Goal: Task Accomplishment & Management: Use online tool/utility

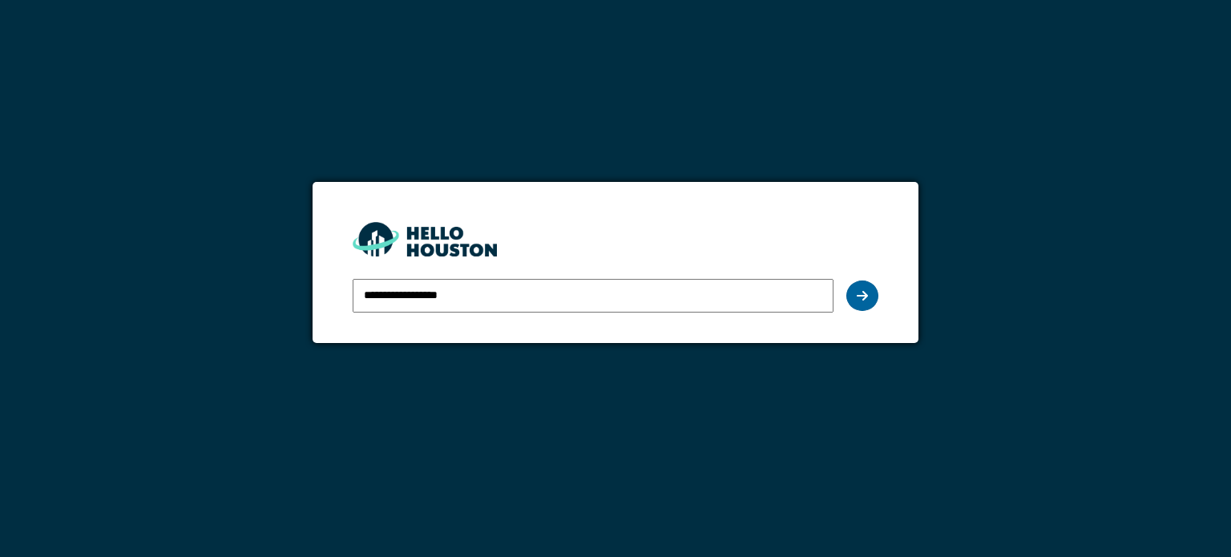
click at [872, 294] on div at bounding box center [863, 296] width 32 height 30
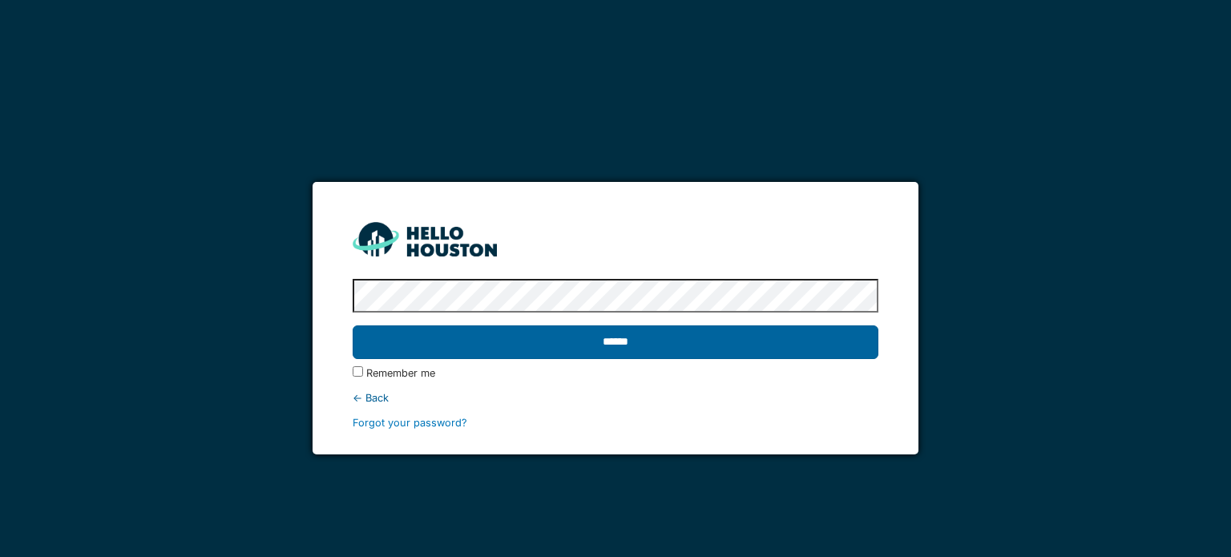
click at [782, 340] on input "******" at bounding box center [615, 342] width 525 height 34
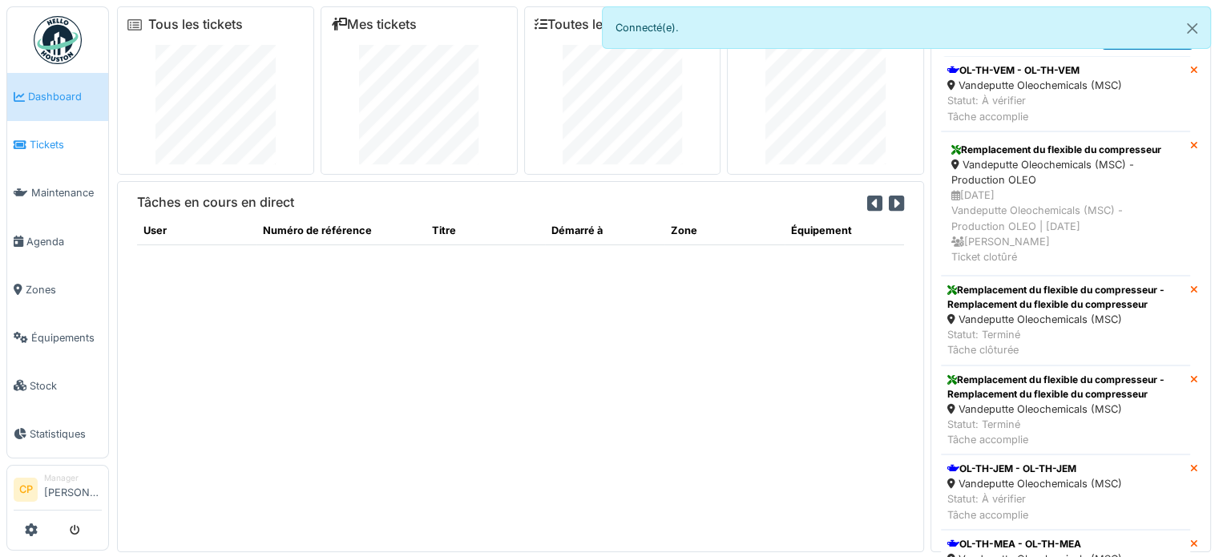
click at [35, 155] on link "Tickets" at bounding box center [57, 145] width 101 height 48
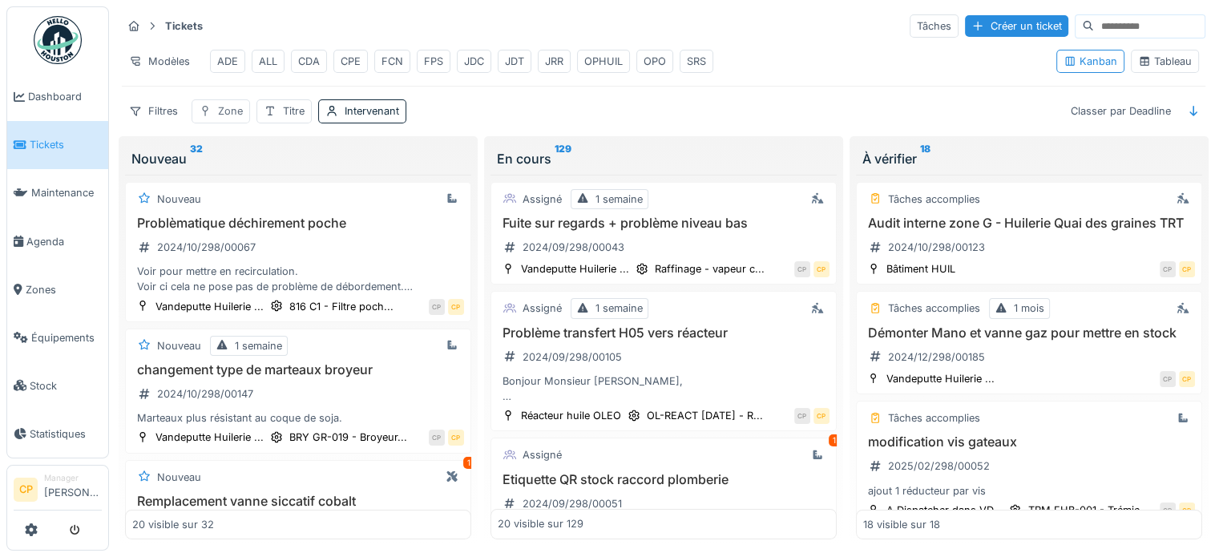
click at [229, 119] on div "Zone" at bounding box center [230, 110] width 25 height 15
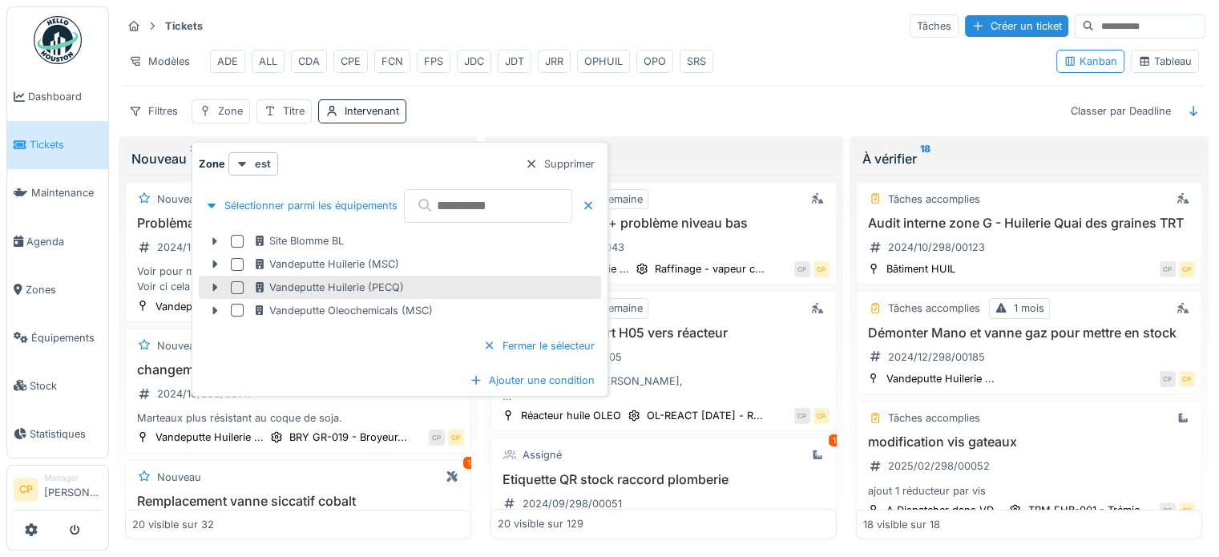
click at [232, 281] on div at bounding box center [237, 287] width 13 height 13
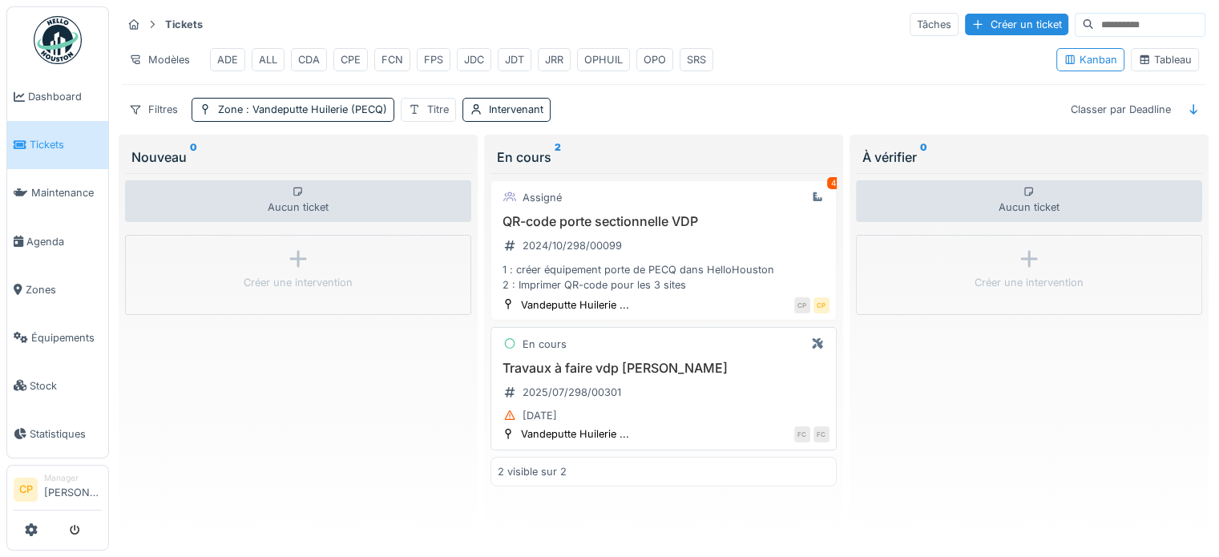
scroll to position [14, 0]
click at [715, 384] on div "Travaux à faire vdp Pecq 2025/07/298/00301 [DATE]" at bounding box center [664, 394] width 332 height 66
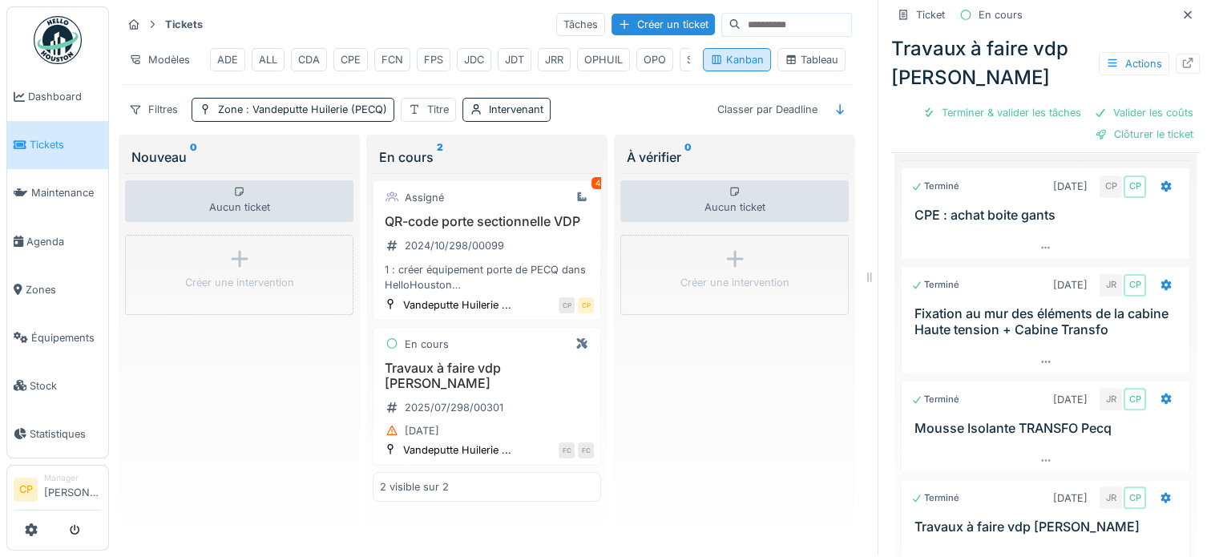
click at [744, 57] on div "Kanban" at bounding box center [737, 59] width 54 height 15
click at [798, 58] on div "Tableau" at bounding box center [812, 59] width 54 height 15
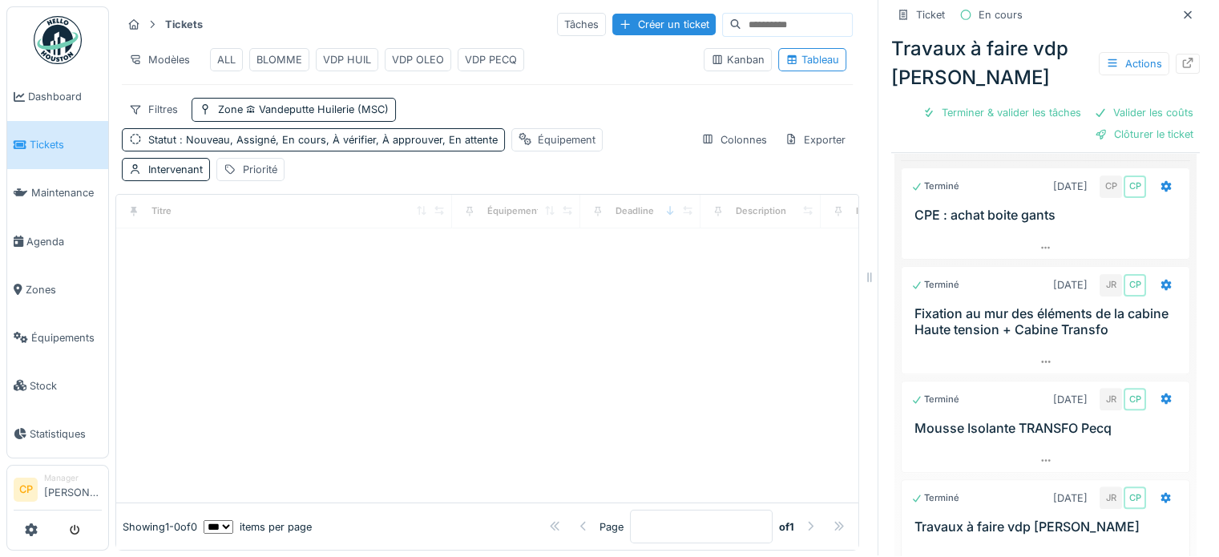
click at [224, 52] on div "ALL" at bounding box center [226, 59] width 18 height 15
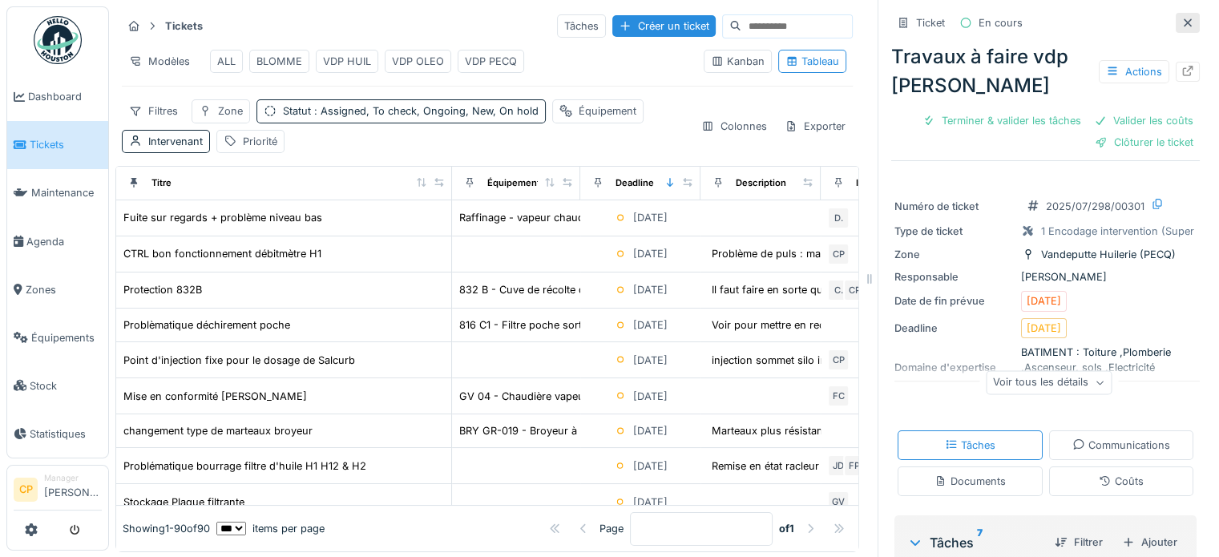
click at [1182, 18] on icon at bounding box center [1188, 23] width 13 height 10
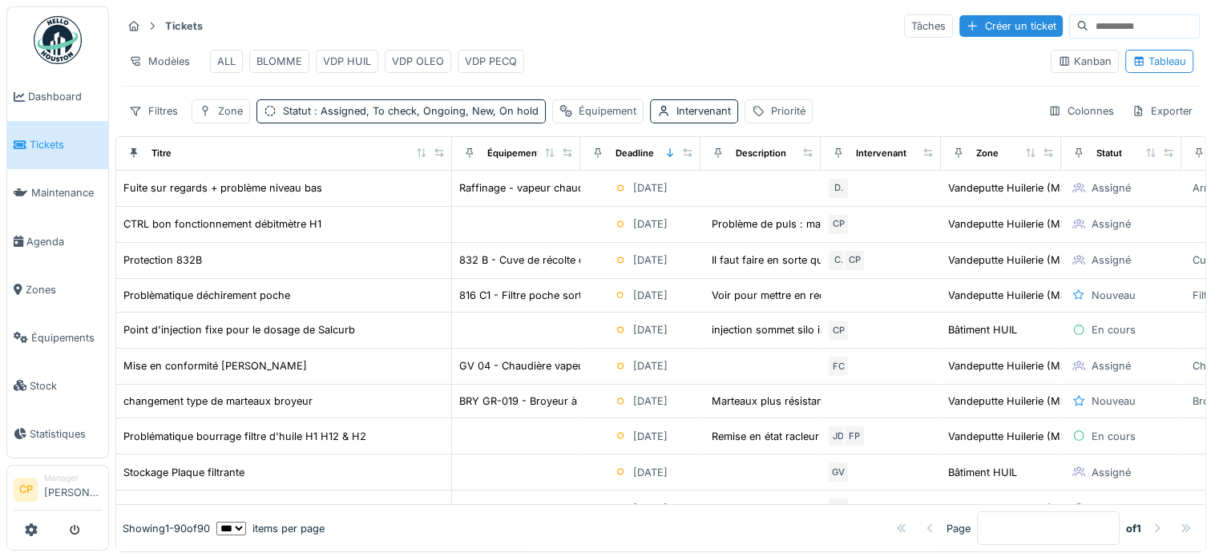
click at [494, 59] on div "VDP PECQ" at bounding box center [491, 61] width 52 height 15
click at [475, 57] on div "VDP PECQ" at bounding box center [491, 61] width 52 height 15
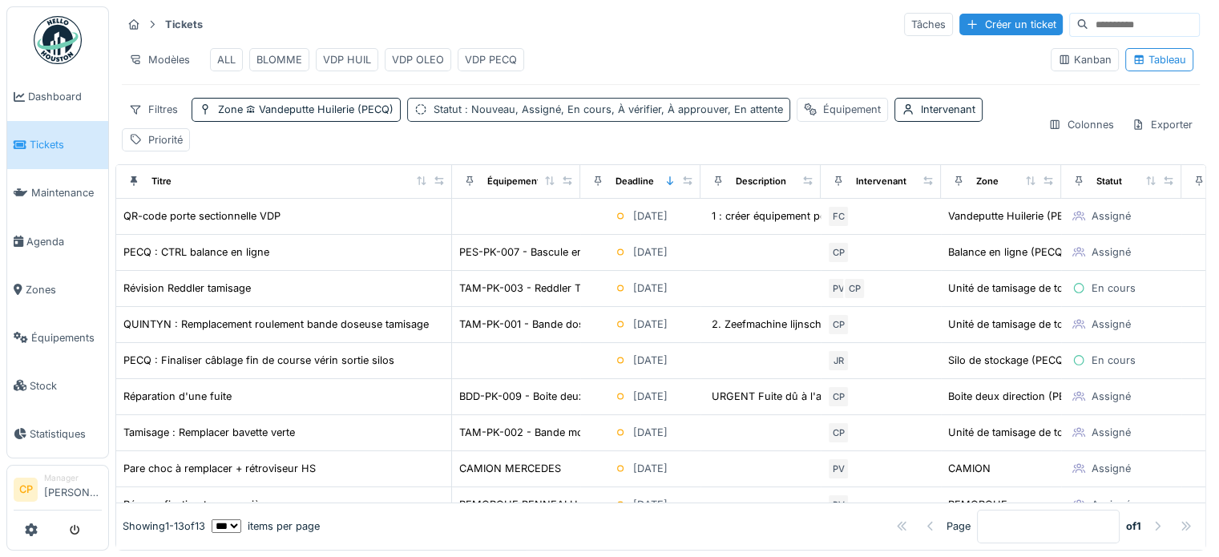
click at [689, 105] on span ": Nouveau, Assigné, En cours, À vérifier, À approuver, En attente" at bounding box center [622, 109] width 321 height 12
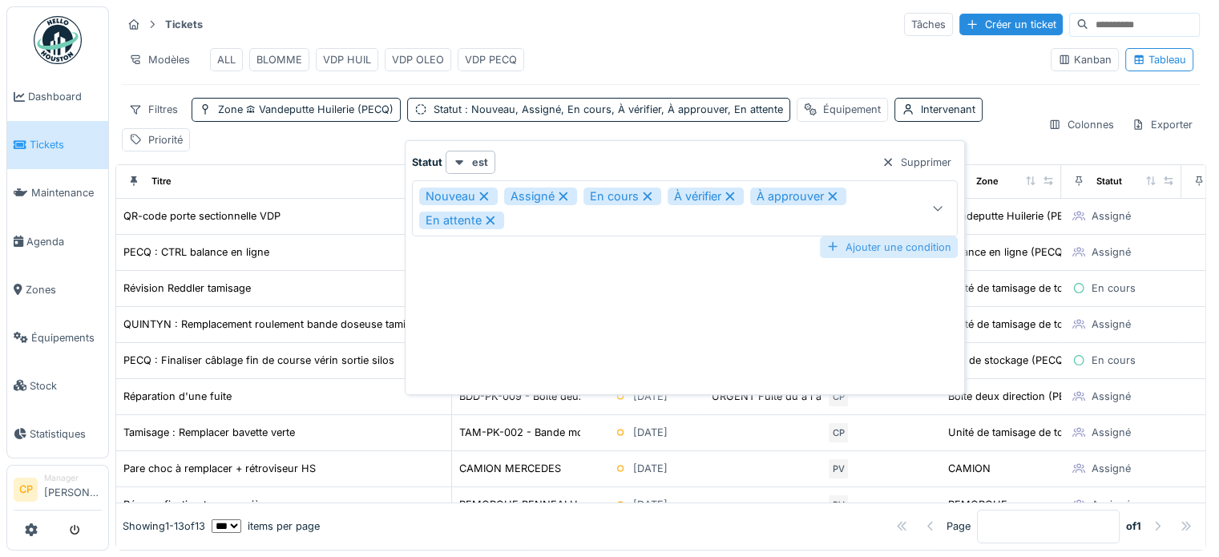
click at [887, 240] on div "Ajouter une condition" at bounding box center [889, 247] width 138 height 22
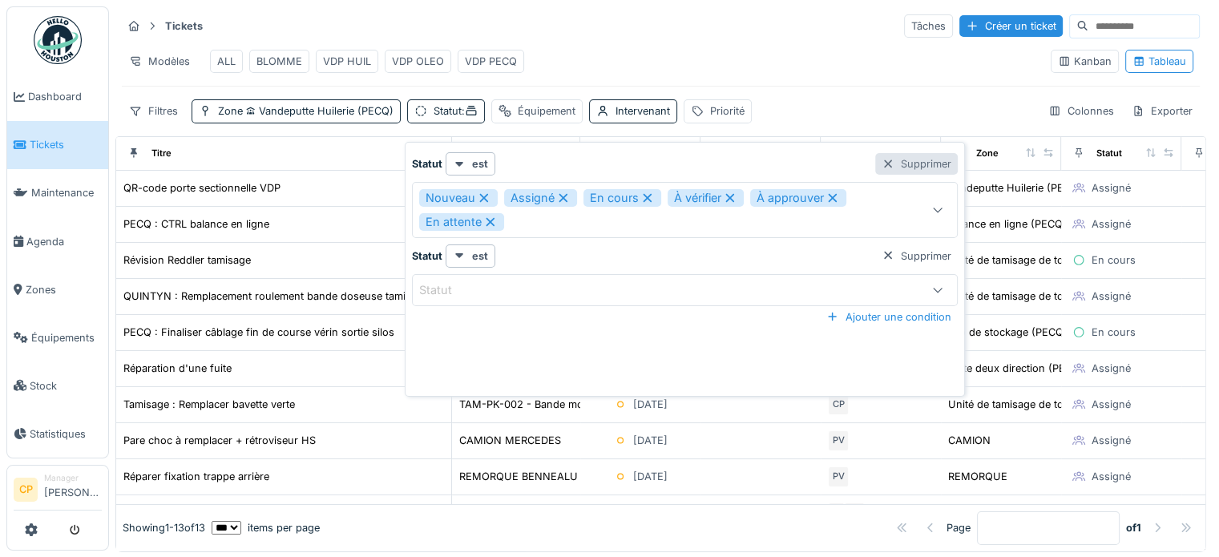
click at [928, 166] on div "Supprimer" at bounding box center [916, 164] width 83 height 22
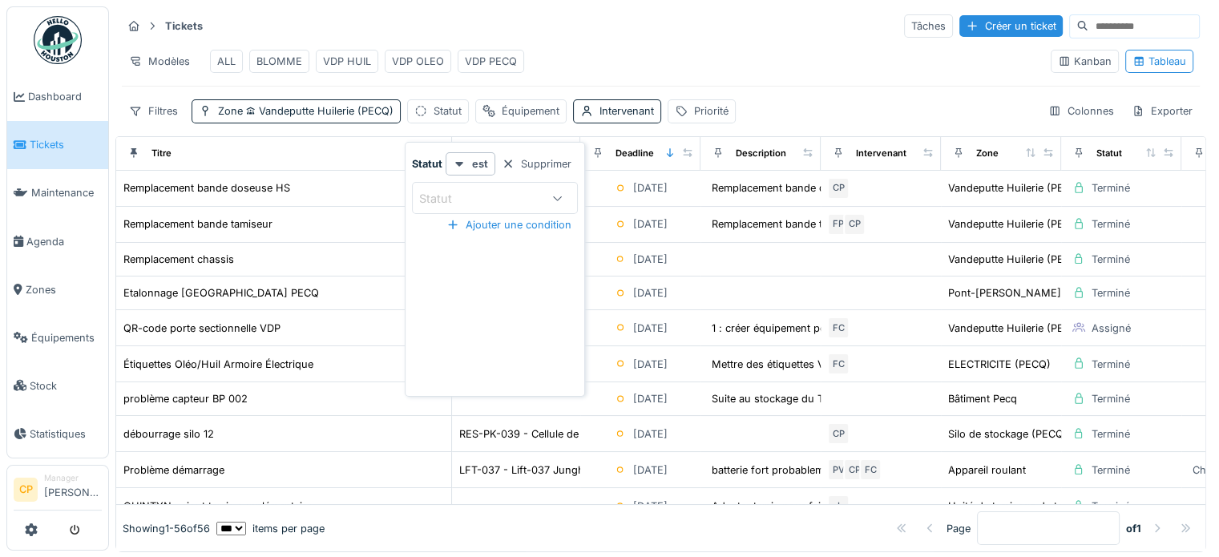
click at [794, 99] on div "Tickets Tâches Créer un ticket Modèles ALL BLOMME VDP HUIL VDP OLEO VDP PECQ Ka…" at bounding box center [660, 67] width 1091 height 123
